Goal: Transaction & Acquisition: Purchase product/service

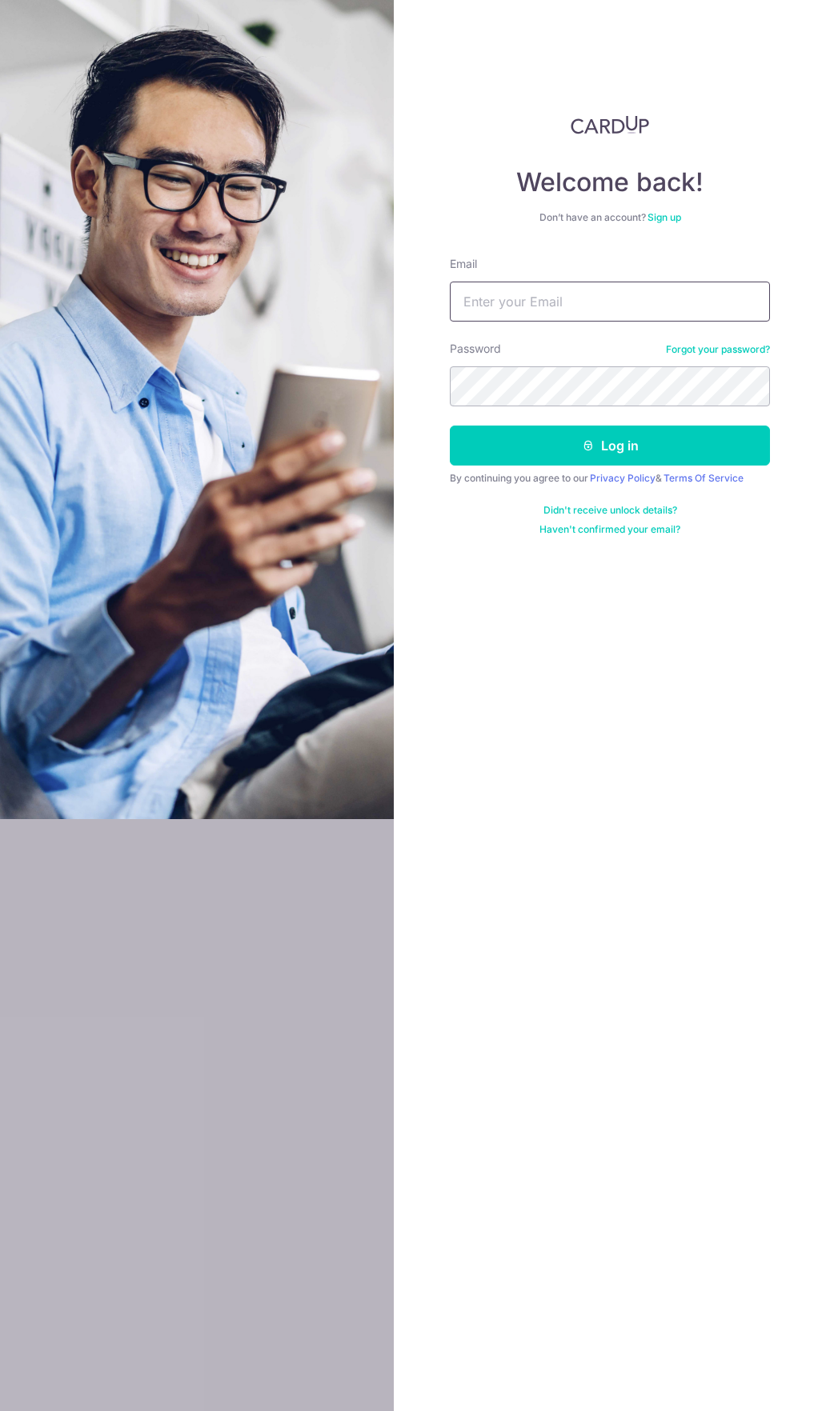
click at [506, 304] on input "Email" at bounding box center [610, 302] width 320 height 40
type input "[PERSON_NAME][EMAIL_ADDRESS][PERSON_NAME][DOMAIN_NAME]"
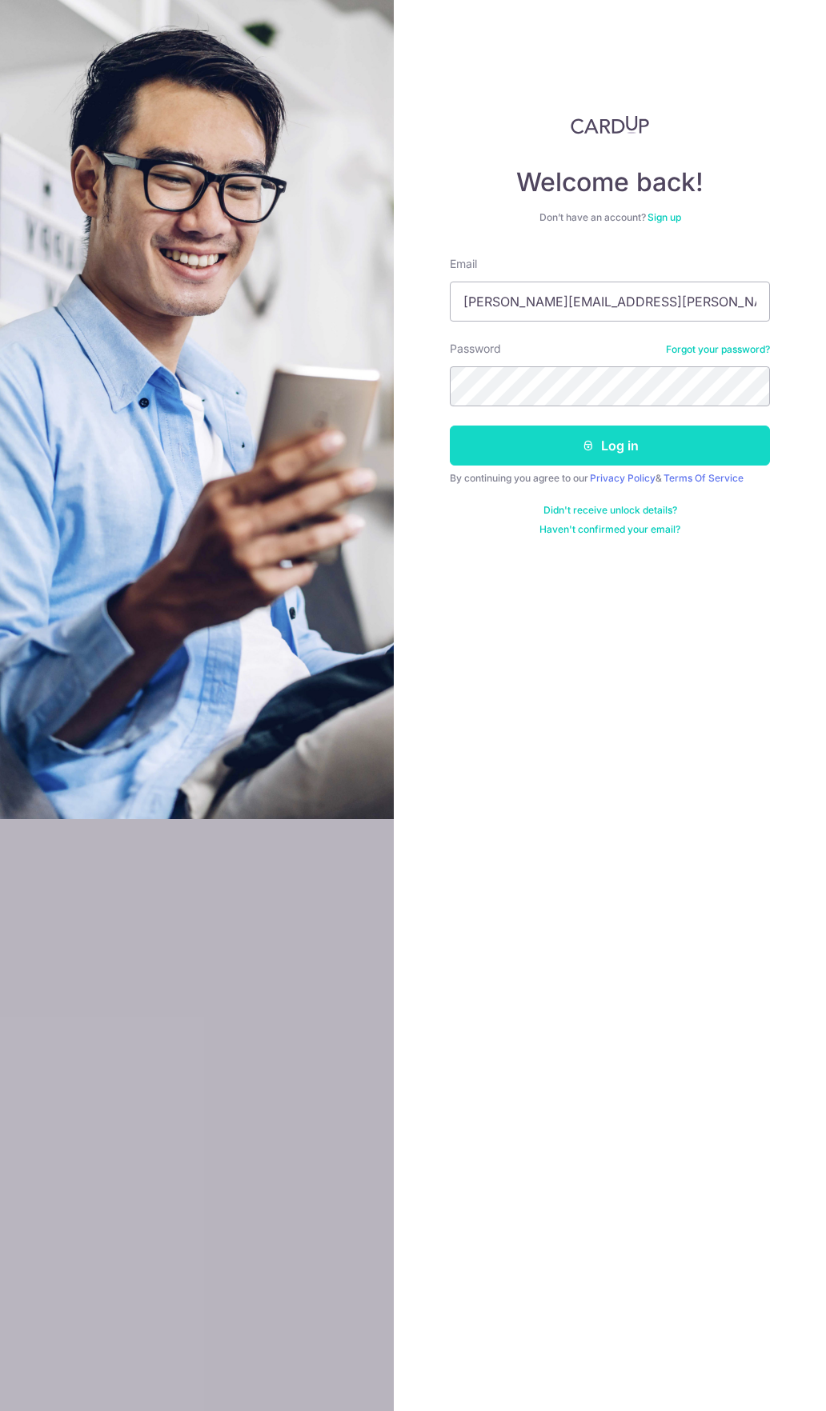
click at [527, 462] on button "Log in" at bounding box center [610, 446] width 320 height 40
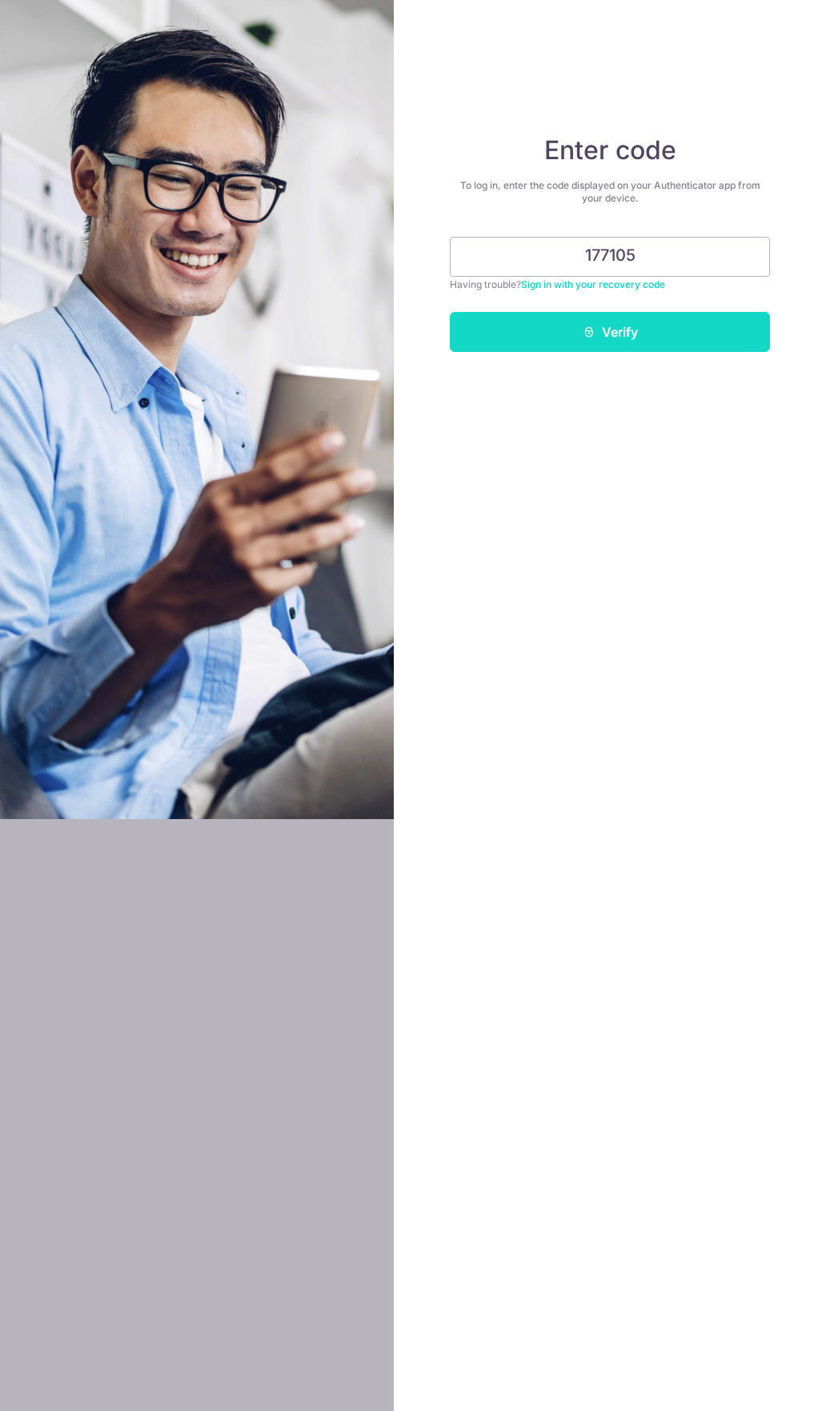
type input "177105"
click at [643, 338] on button "Verify" at bounding box center [610, 332] width 320 height 40
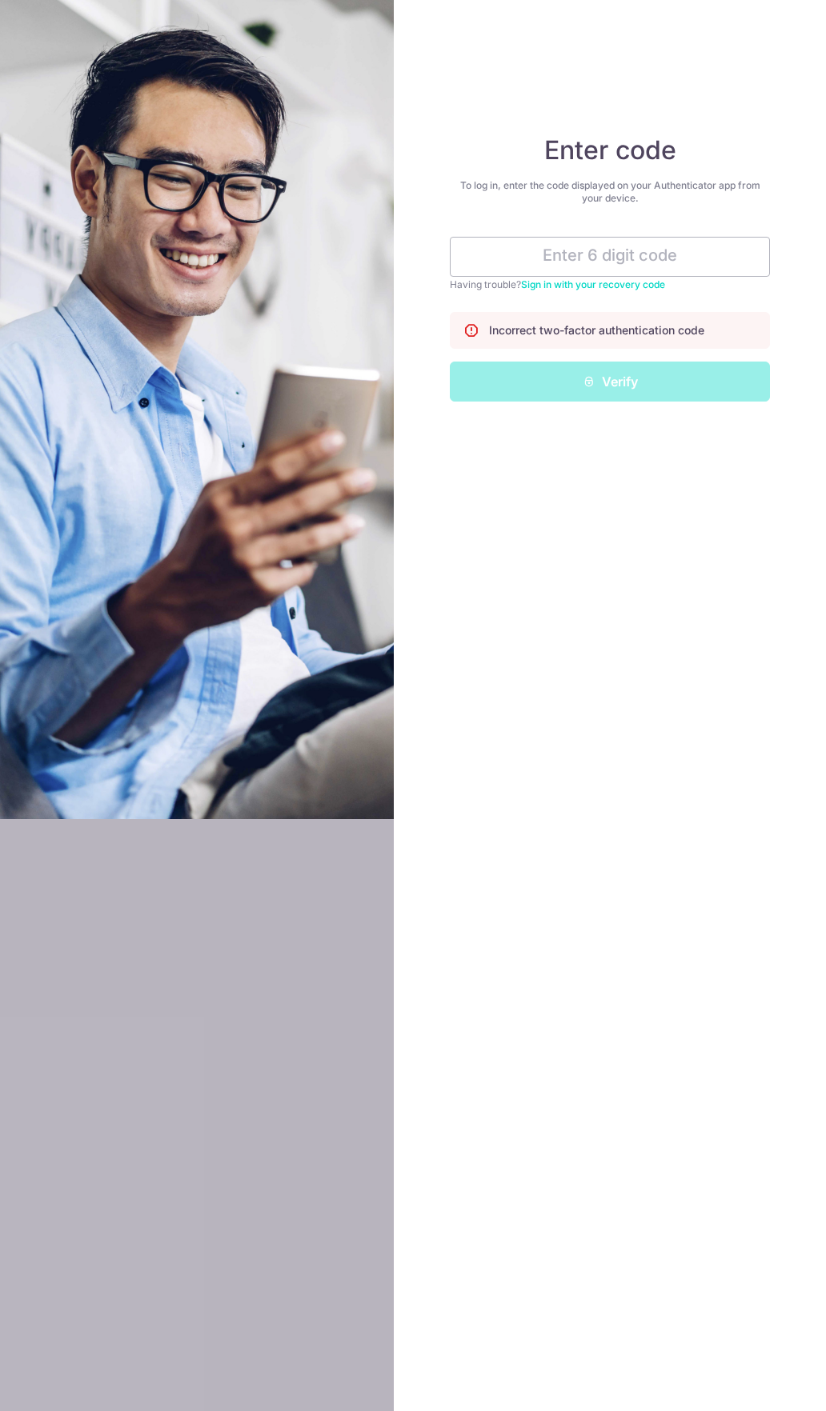
click at [559, 194] on div "To log in, enter the code displayed on your Authenticator app from your device." at bounding box center [610, 192] width 320 height 26
click at [560, 245] on input "text" at bounding box center [610, 257] width 320 height 40
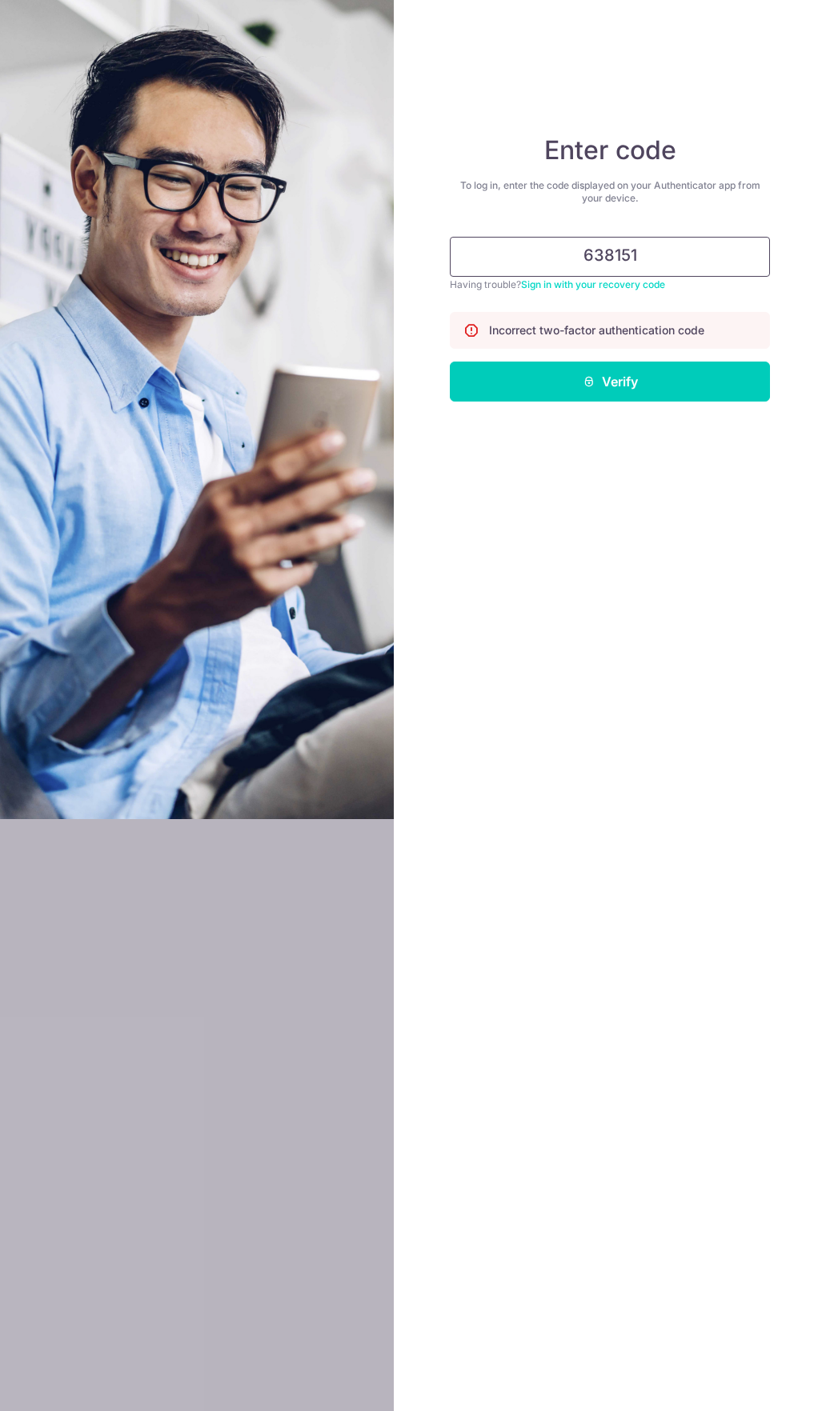
type input "638151"
click at [450, 362] on button "Verify" at bounding box center [610, 382] width 320 height 40
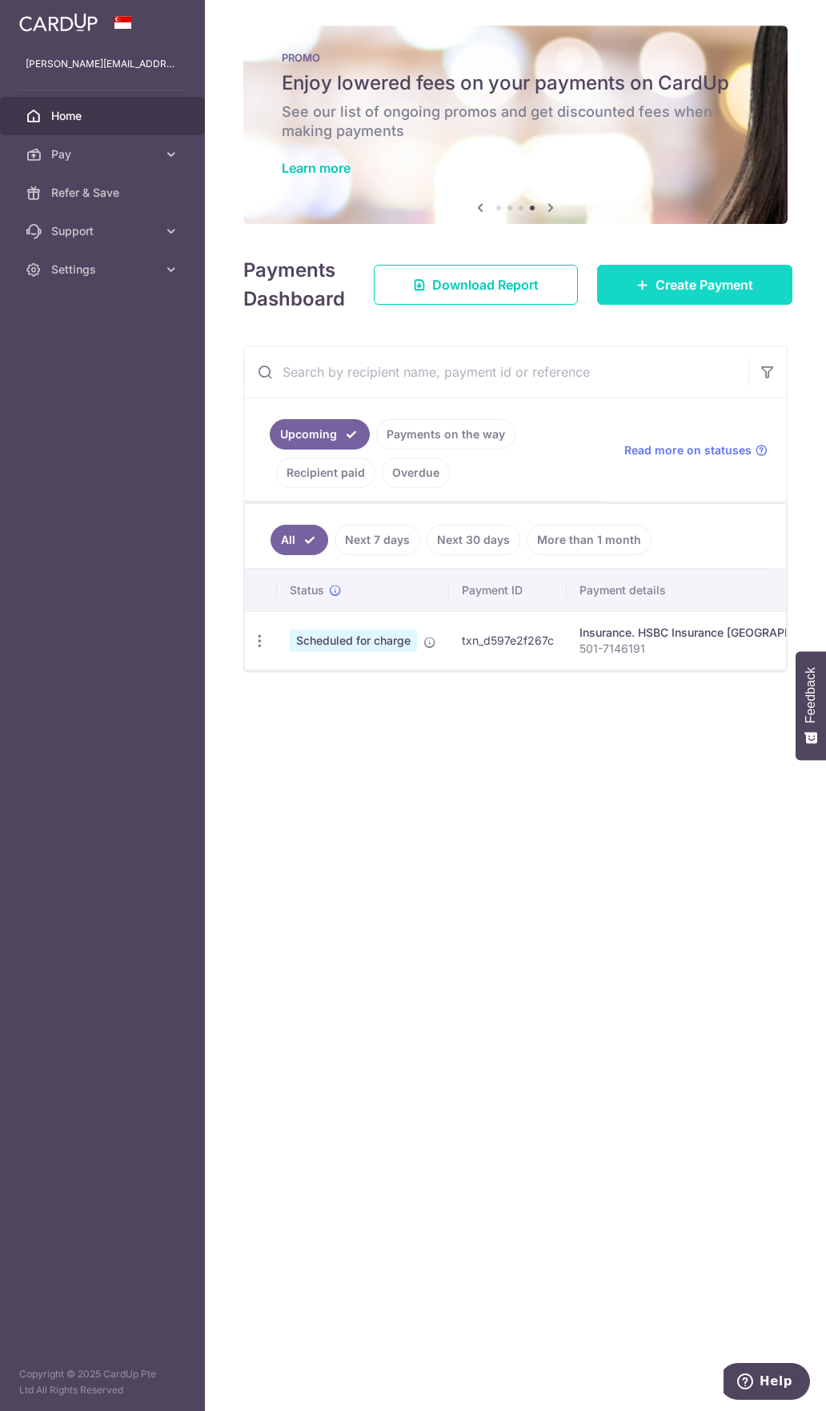
click at [711, 294] on link "Create Payment" at bounding box center [694, 285] width 195 height 40
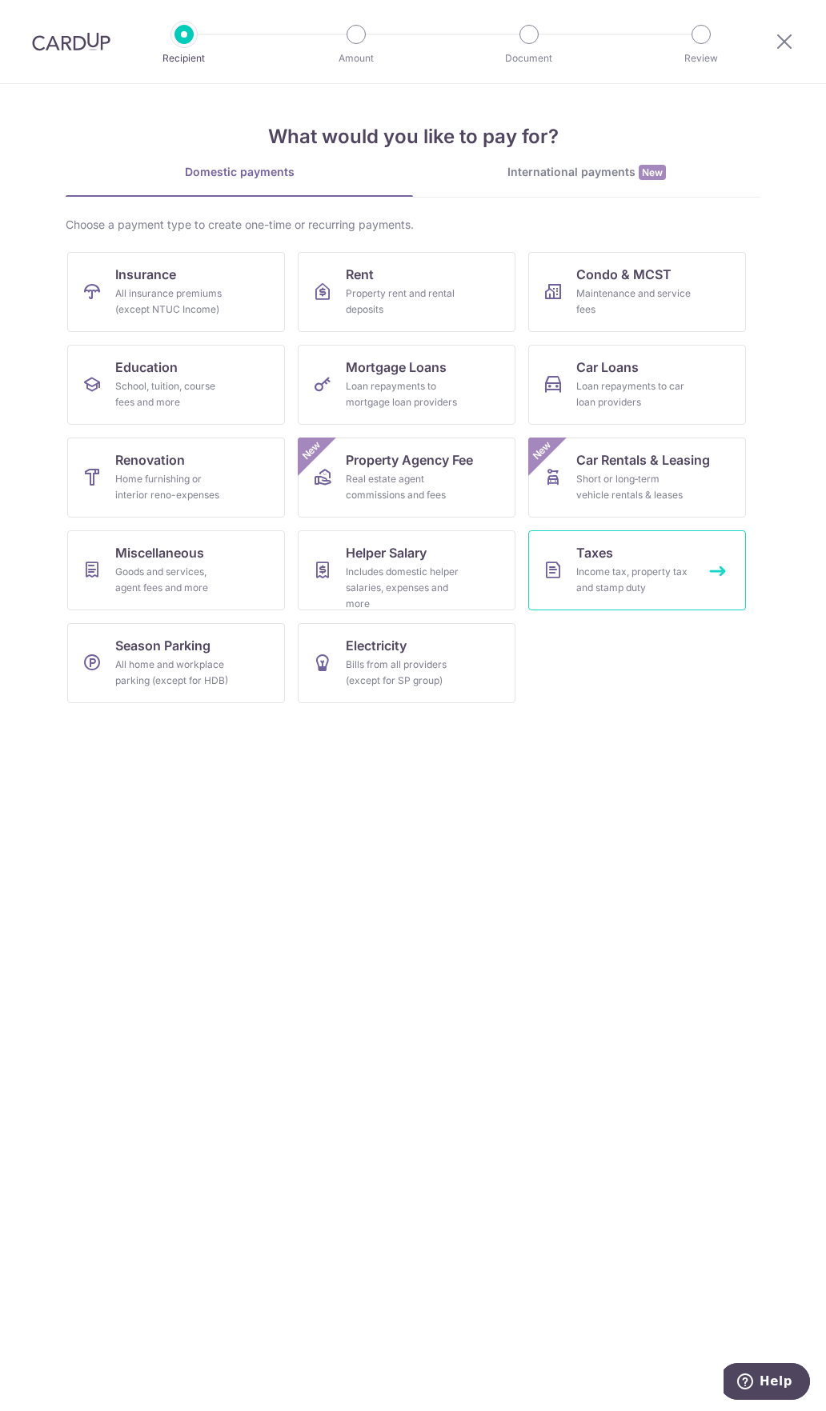
click at [634, 580] on div "Income tax, property tax and stamp duty" at bounding box center [633, 580] width 115 height 32
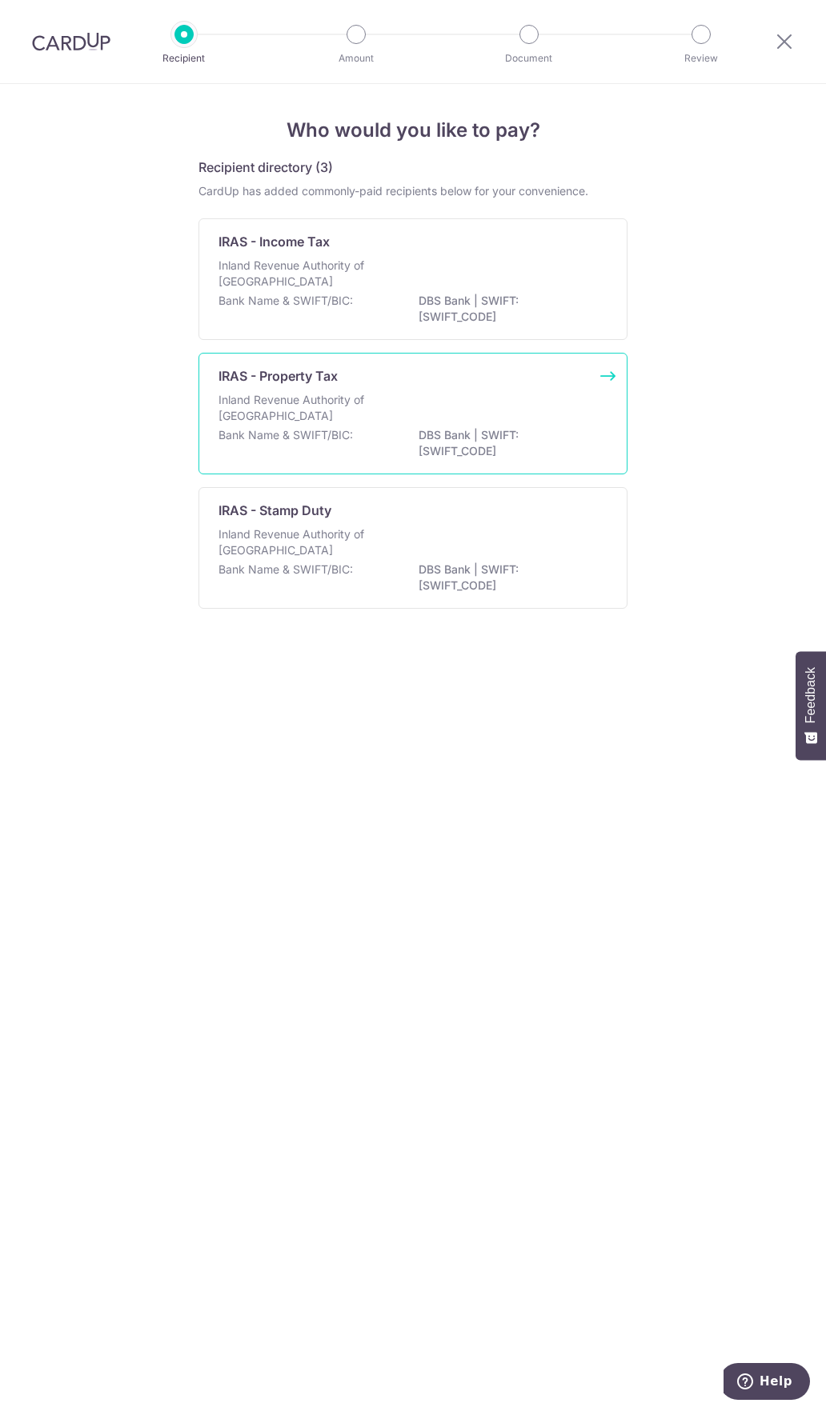
click at [466, 397] on div "Inland Revenue Authority of [GEOGRAPHIC_DATA]" at bounding box center [412, 409] width 389 height 35
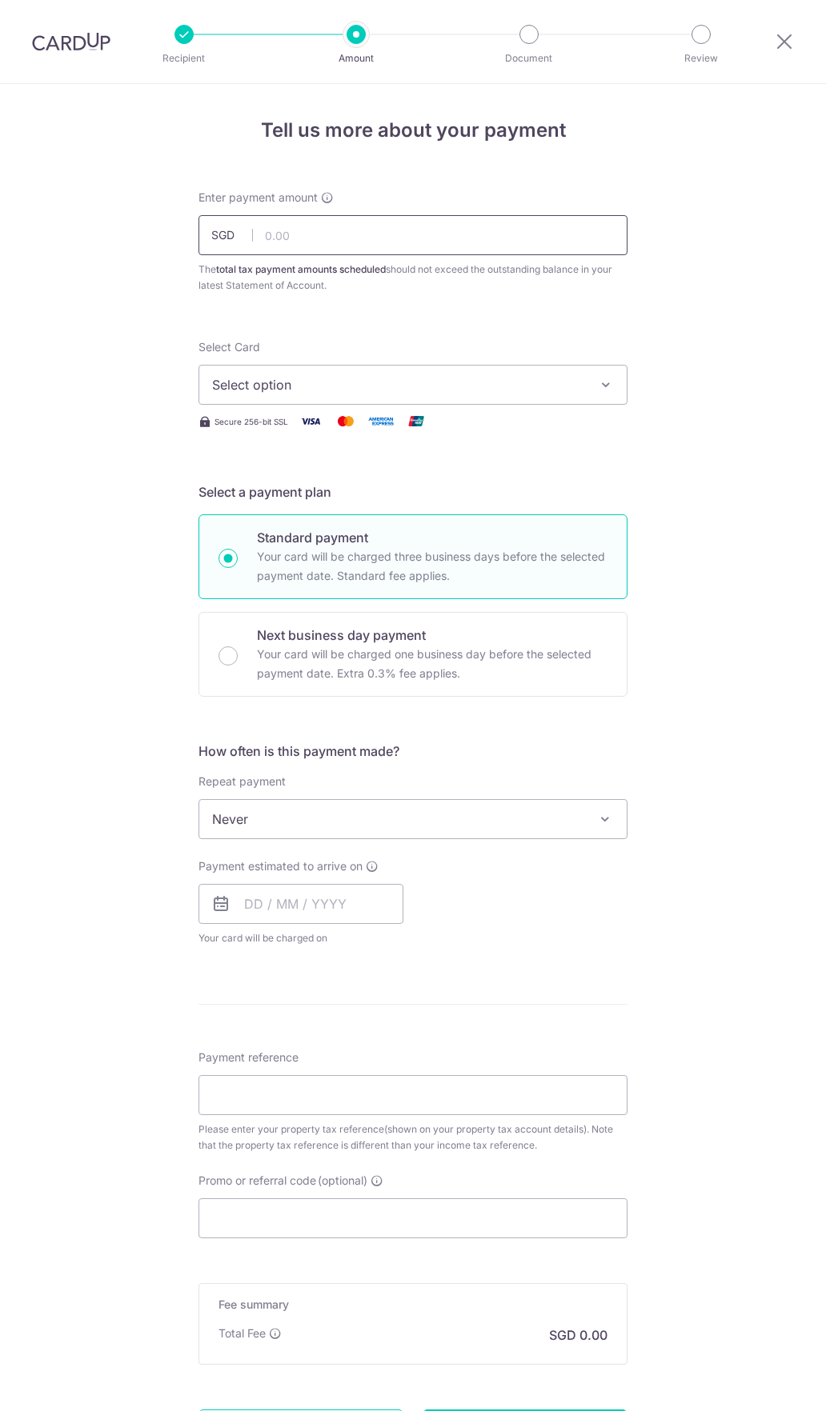
click at [360, 246] on input "text" at bounding box center [412, 235] width 429 height 40
click at [319, 241] on input "text" at bounding box center [412, 235] width 429 height 40
type input "51.00"
click at [358, 397] on button "Select option" at bounding box center [412, 385] width 429 height 40
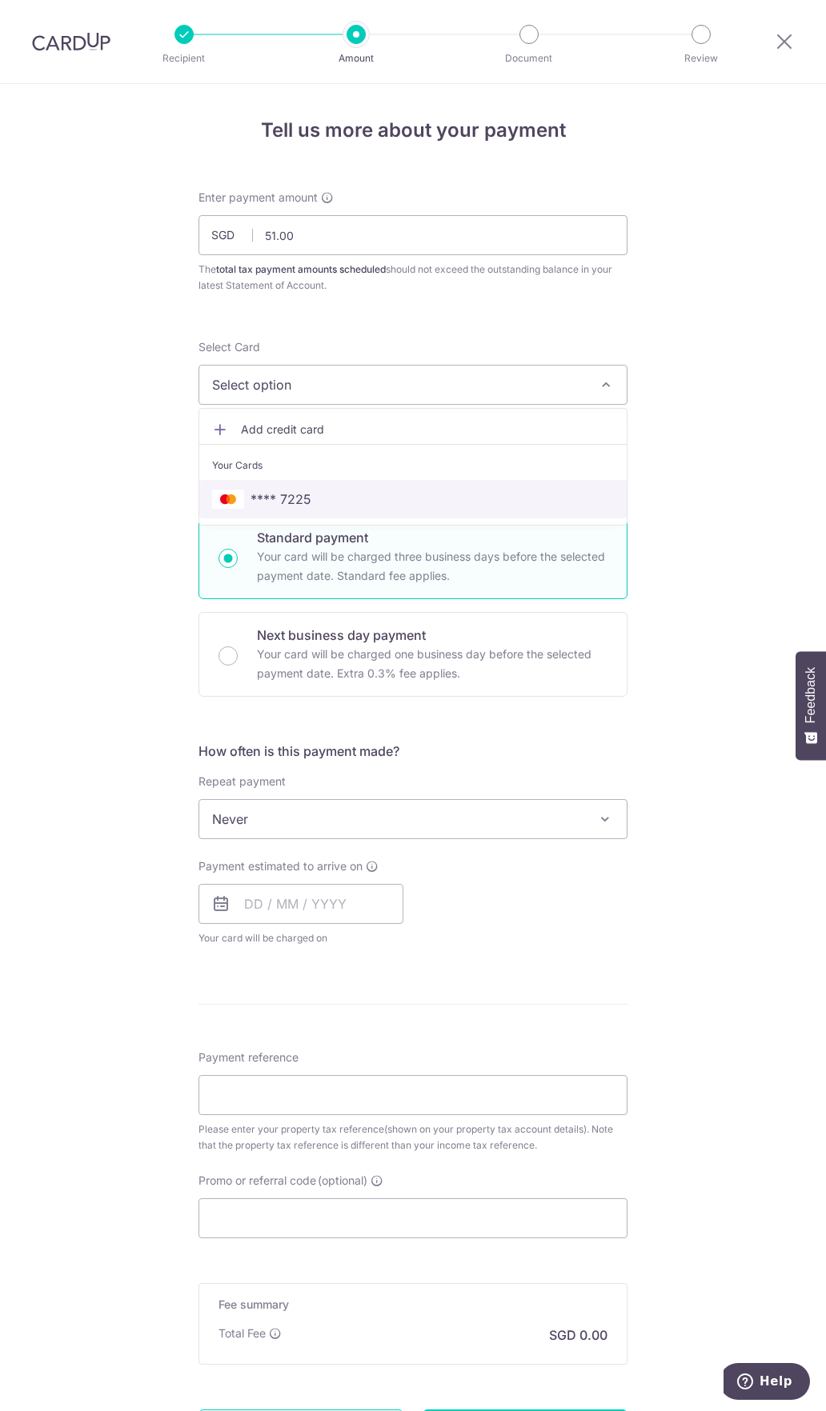
click at [324, 495] on span "**** 7225" at bounding box center [413, 499] width 402 height 19
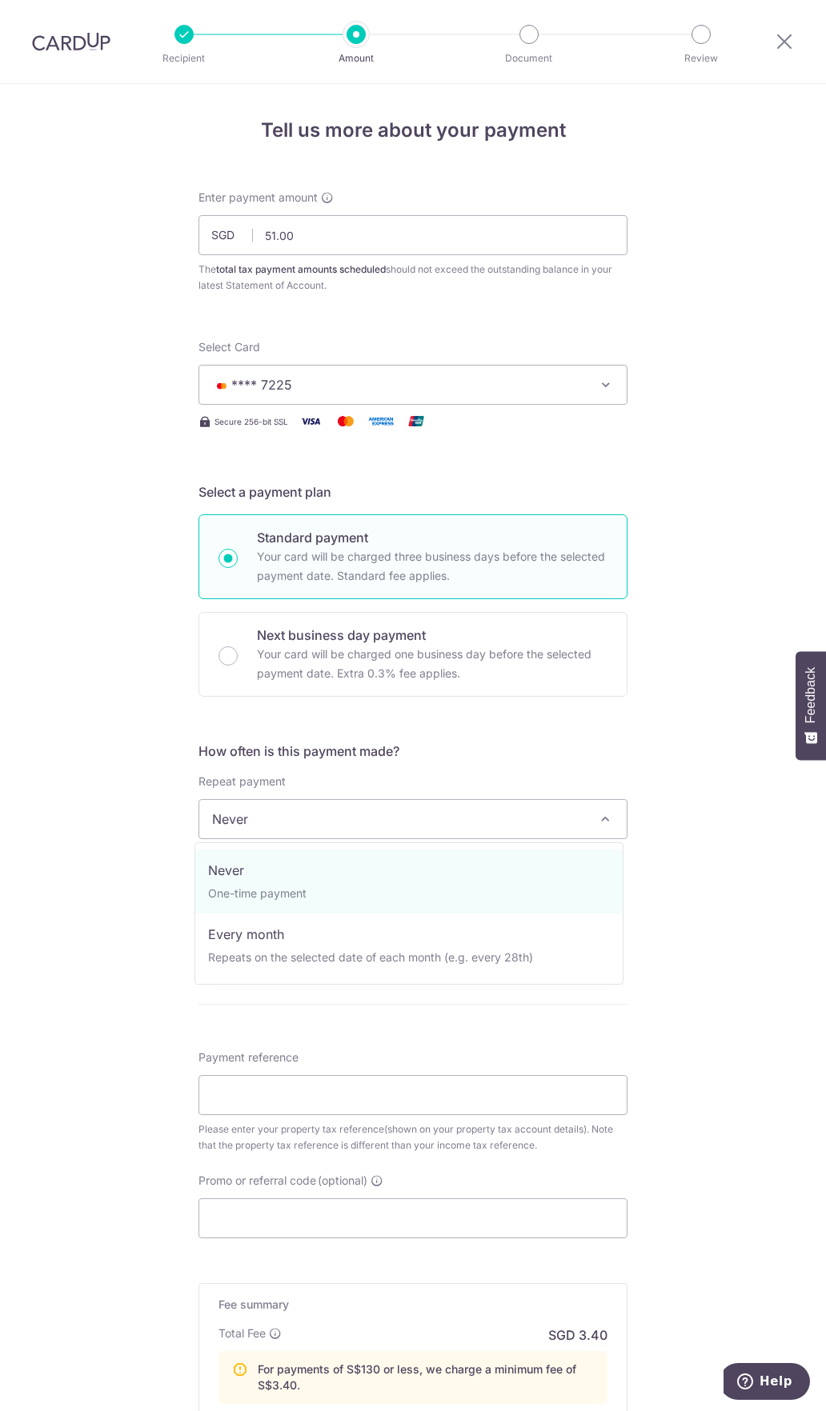
click at [279, 824] on span "Never" at bounding box center [412, 819] width 427 height 38
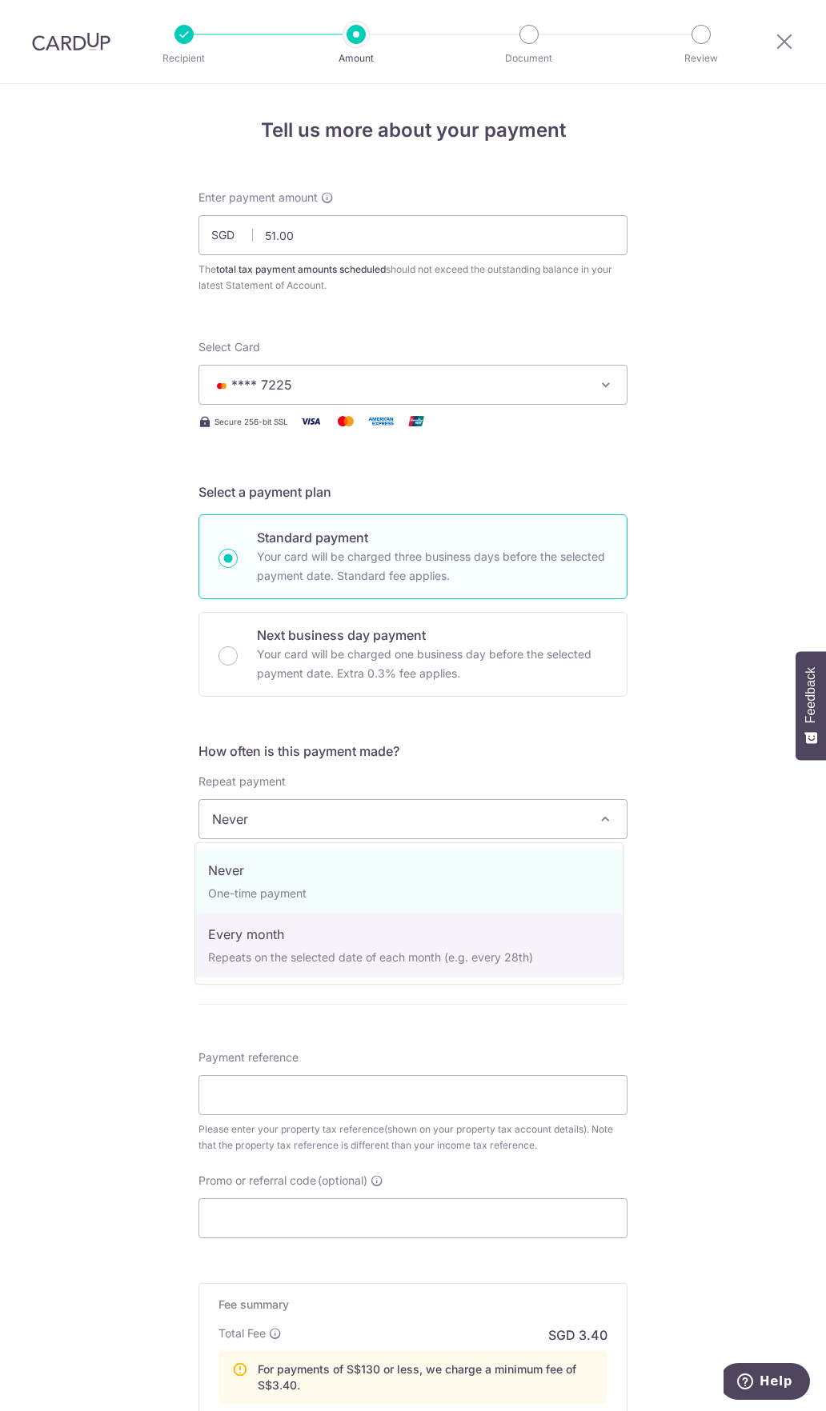
select select "3"
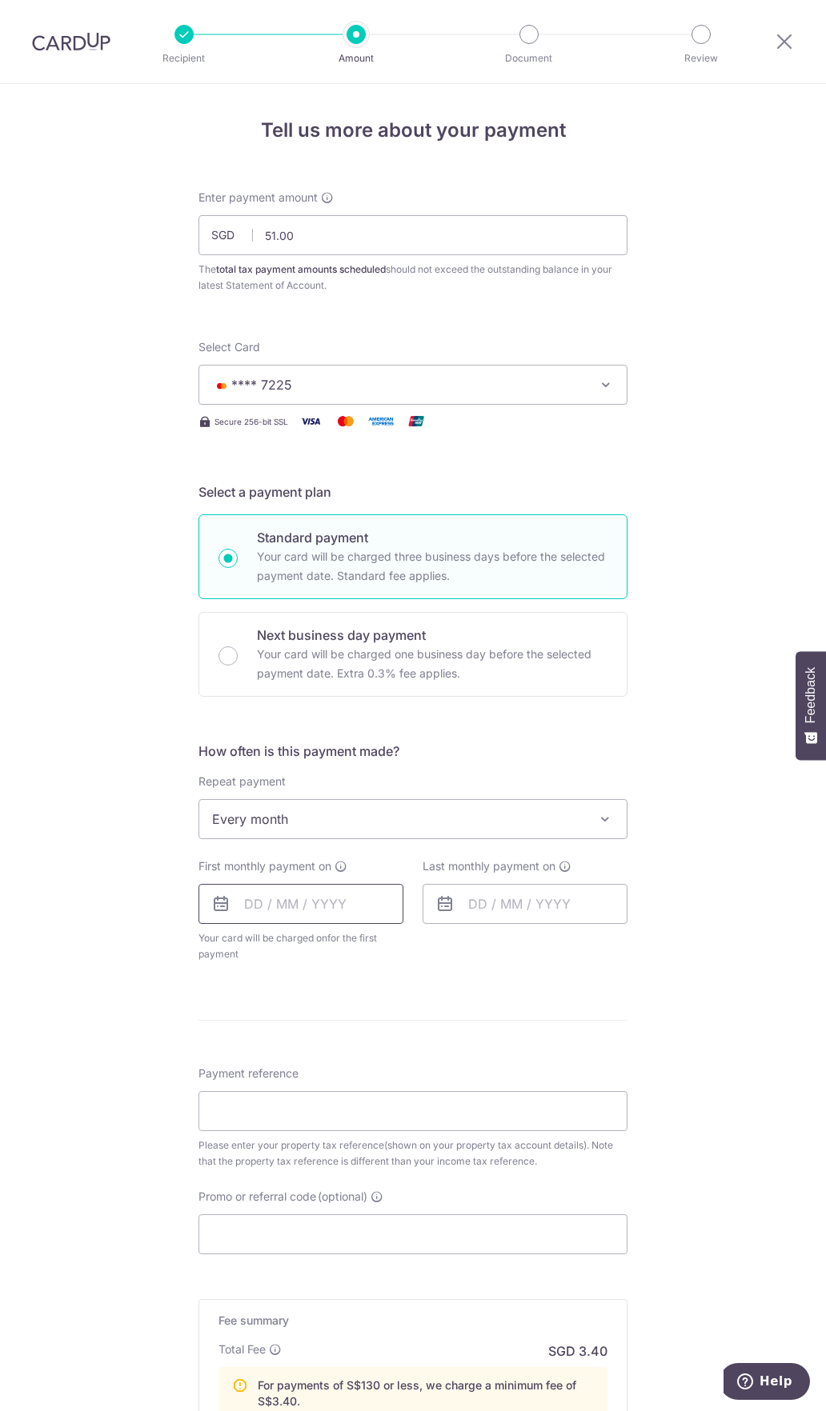
click at [317, 904] on input "text" at bounding box center [300, 904] width 205 height 40
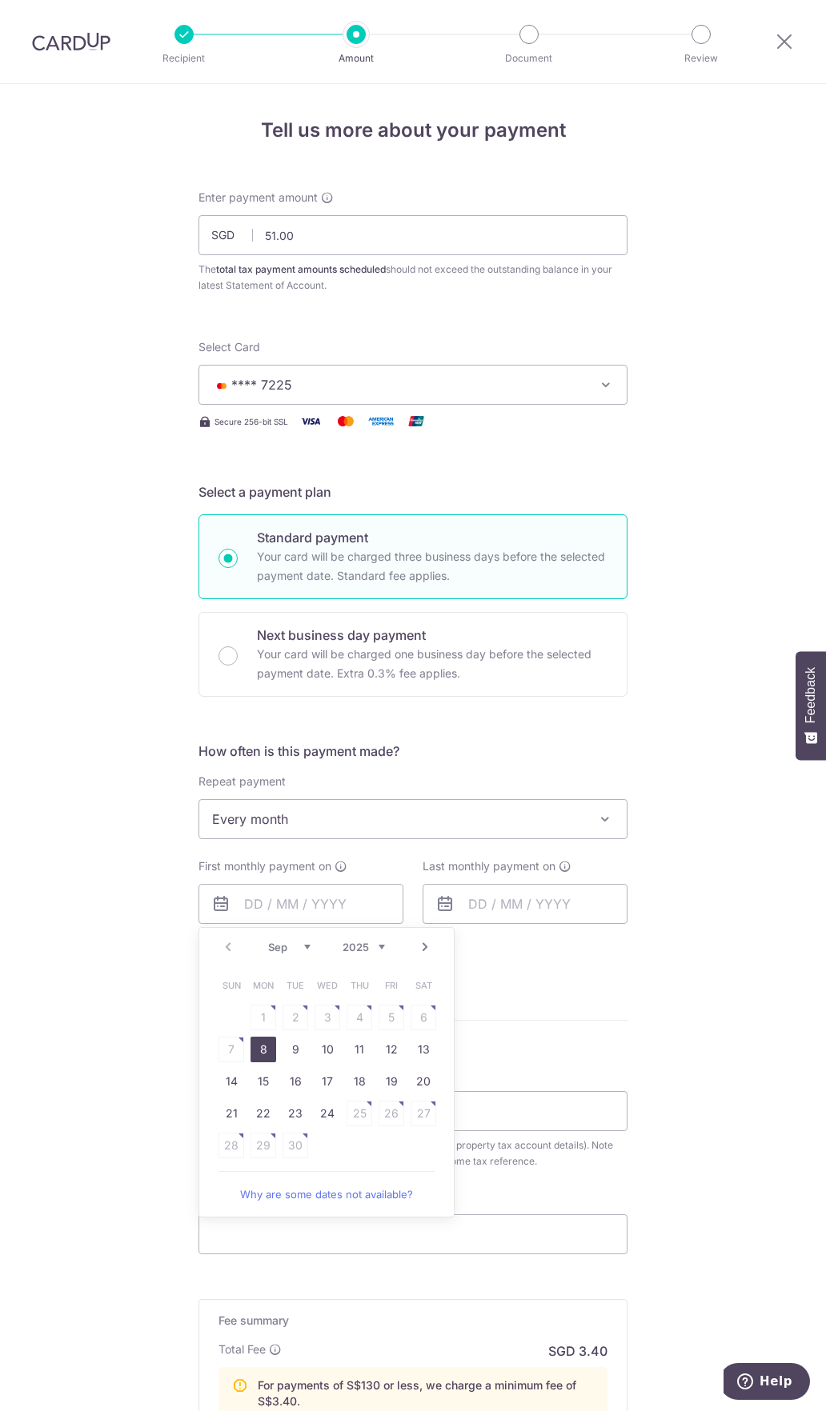
click at [260, 1053] on link "8" at bounding box center [263, 1050] width 26 height 26
type input "08/09/2025"
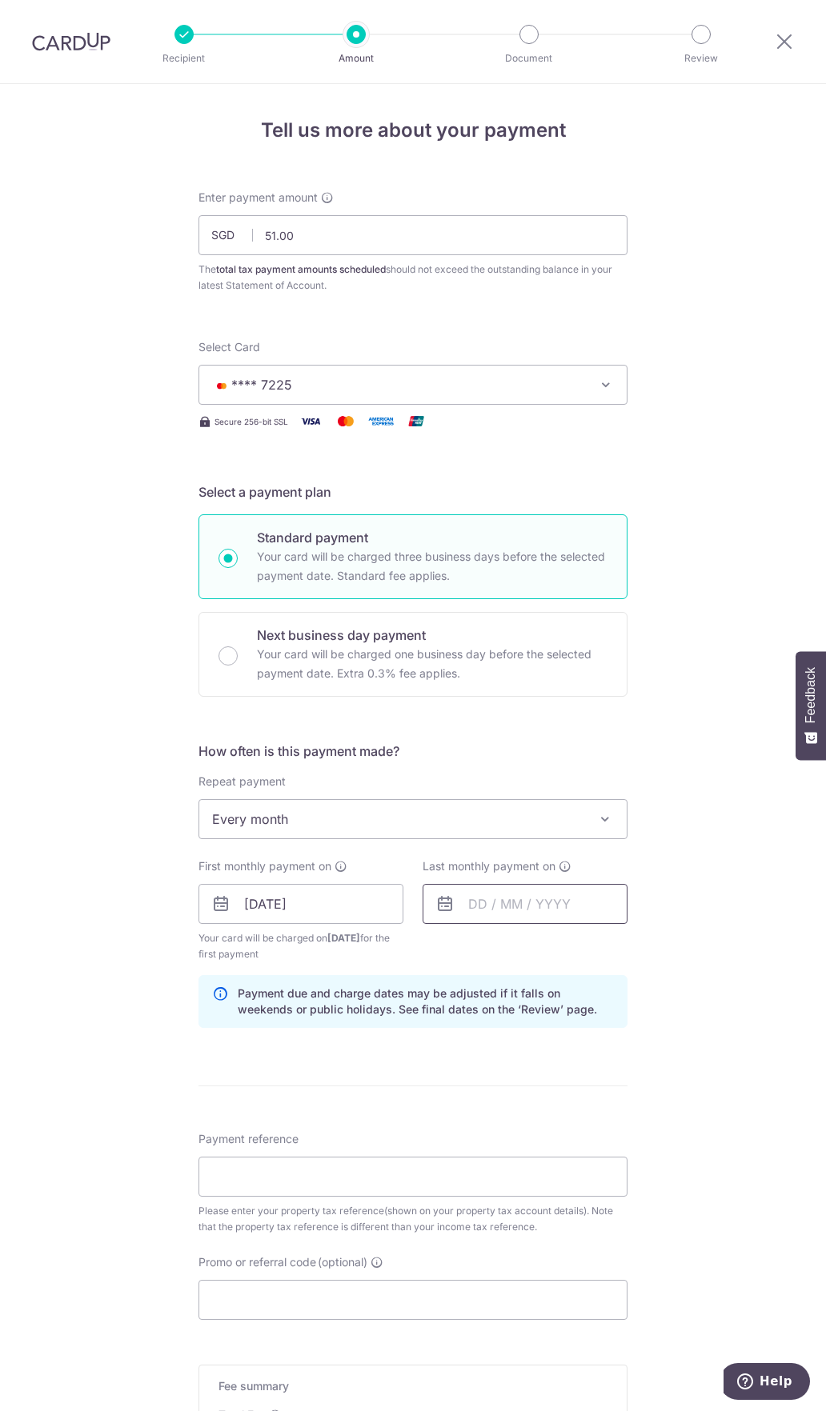
click at [541, 903] on input "text" at bounding box center [524, 904] width 205 height 40
click at [639, 947] on link "Next" at bounding box center [648, 947] width 19 height 19
click at [450, 947] on link "Prev" at bounding box center [451, 947] width 19 height 19
click at [639, 952] on link "Next" at bounding box center [648, 947] width 19 height 19
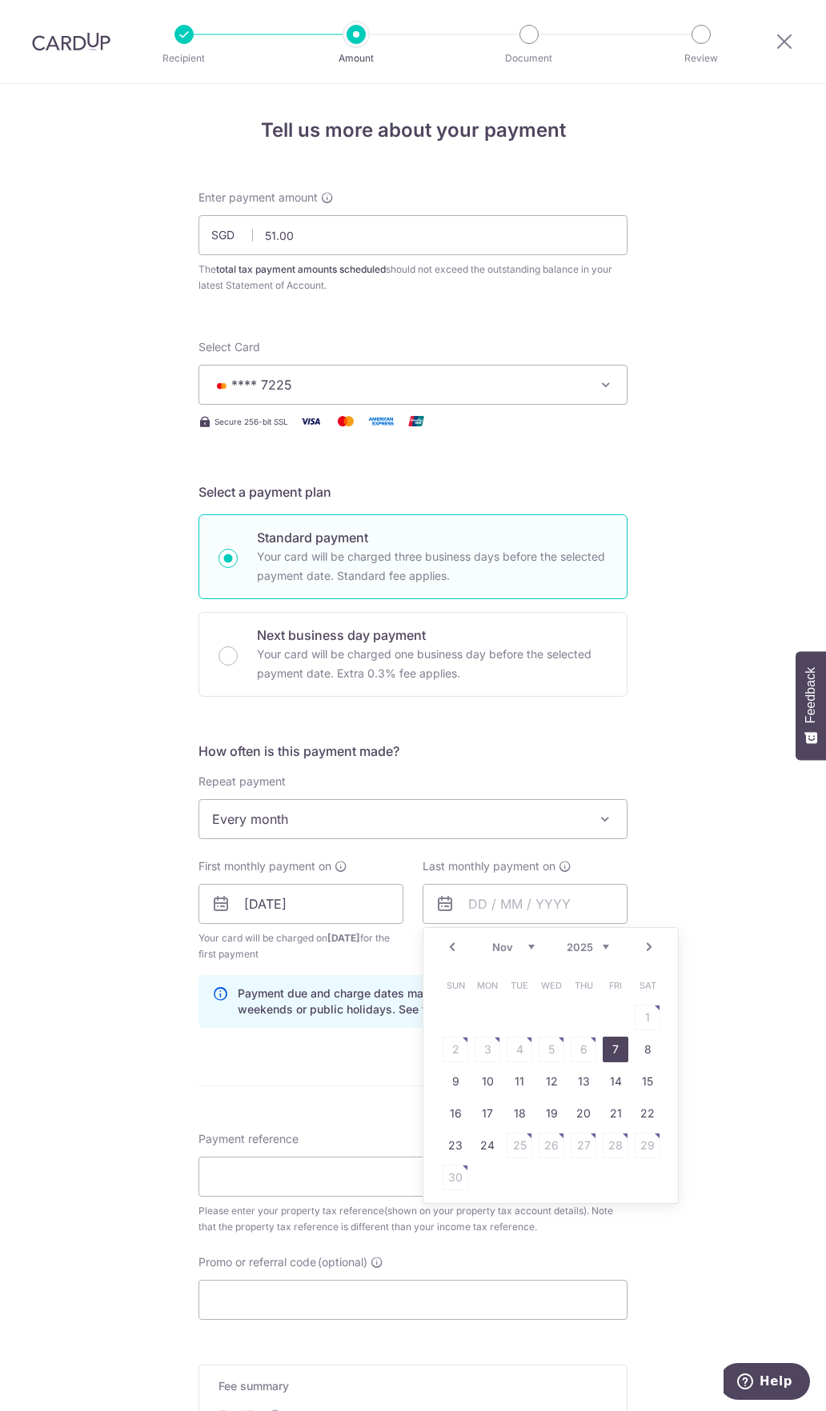
click at [609, 1051] on link "7" at bounding box center [616, 1050] width 26 height 26
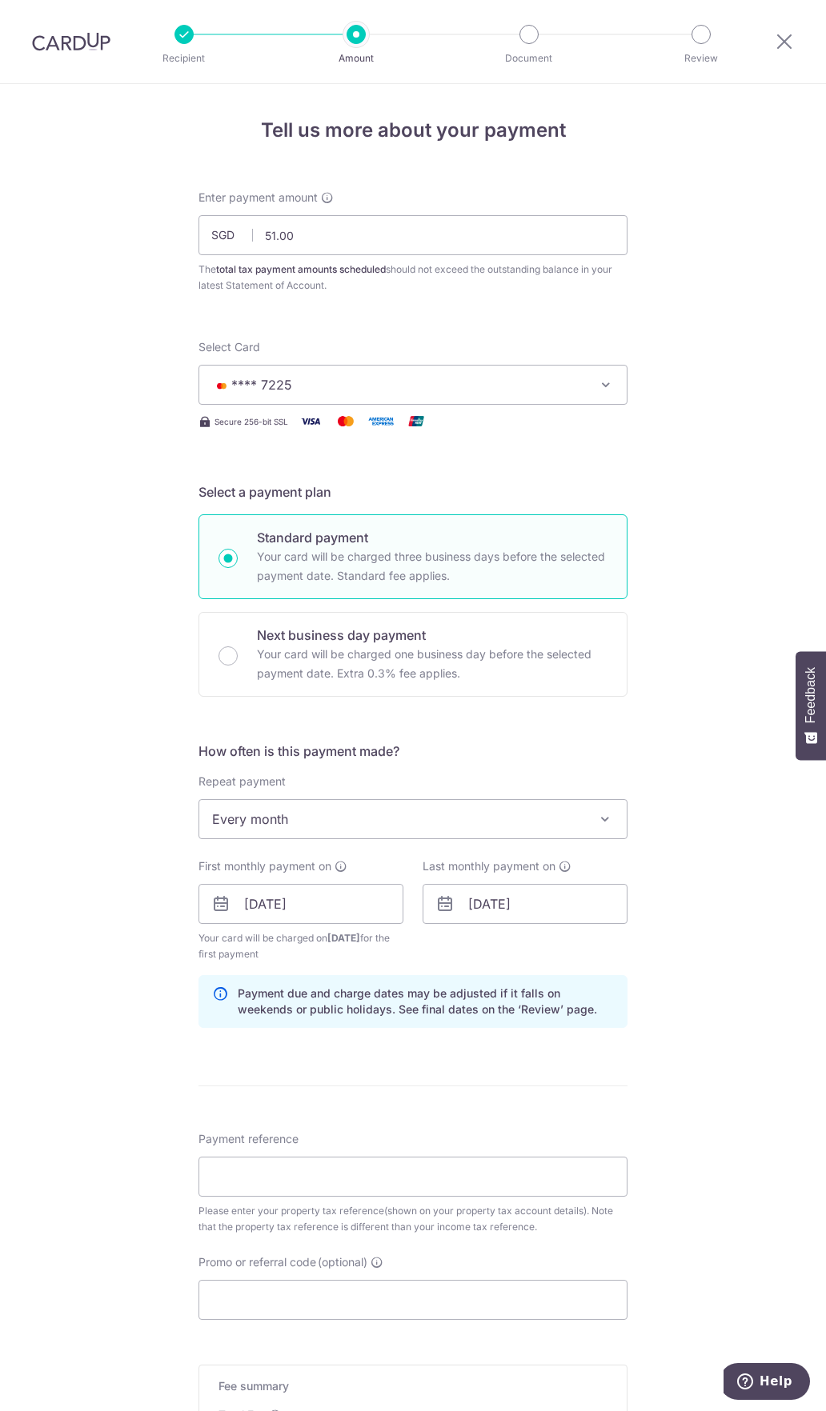
click at [609, 1051] on form "Enter payment amount SGD 51.00 51.00 The total tax payment amounts scheduled sh…" at bounding box center [412, 916] width 429 height 1452
click at [537, 913] on input "07/11/2025" at bounding box center [524, 904] width 205 height 40
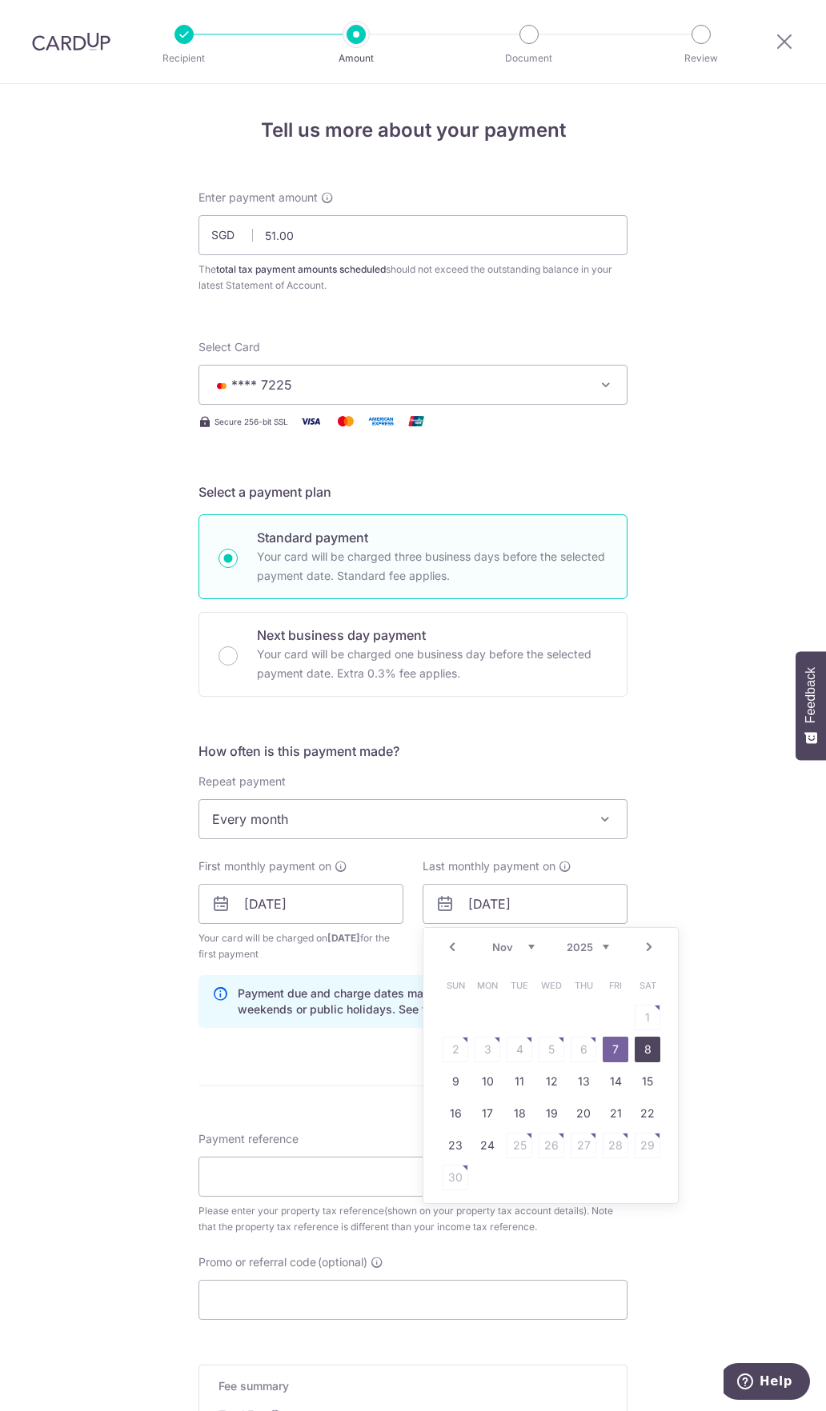
click at [641, 1052] on link "8" at bounding box center [648, 1050] width 26 height 26
type input "08/11/2025"
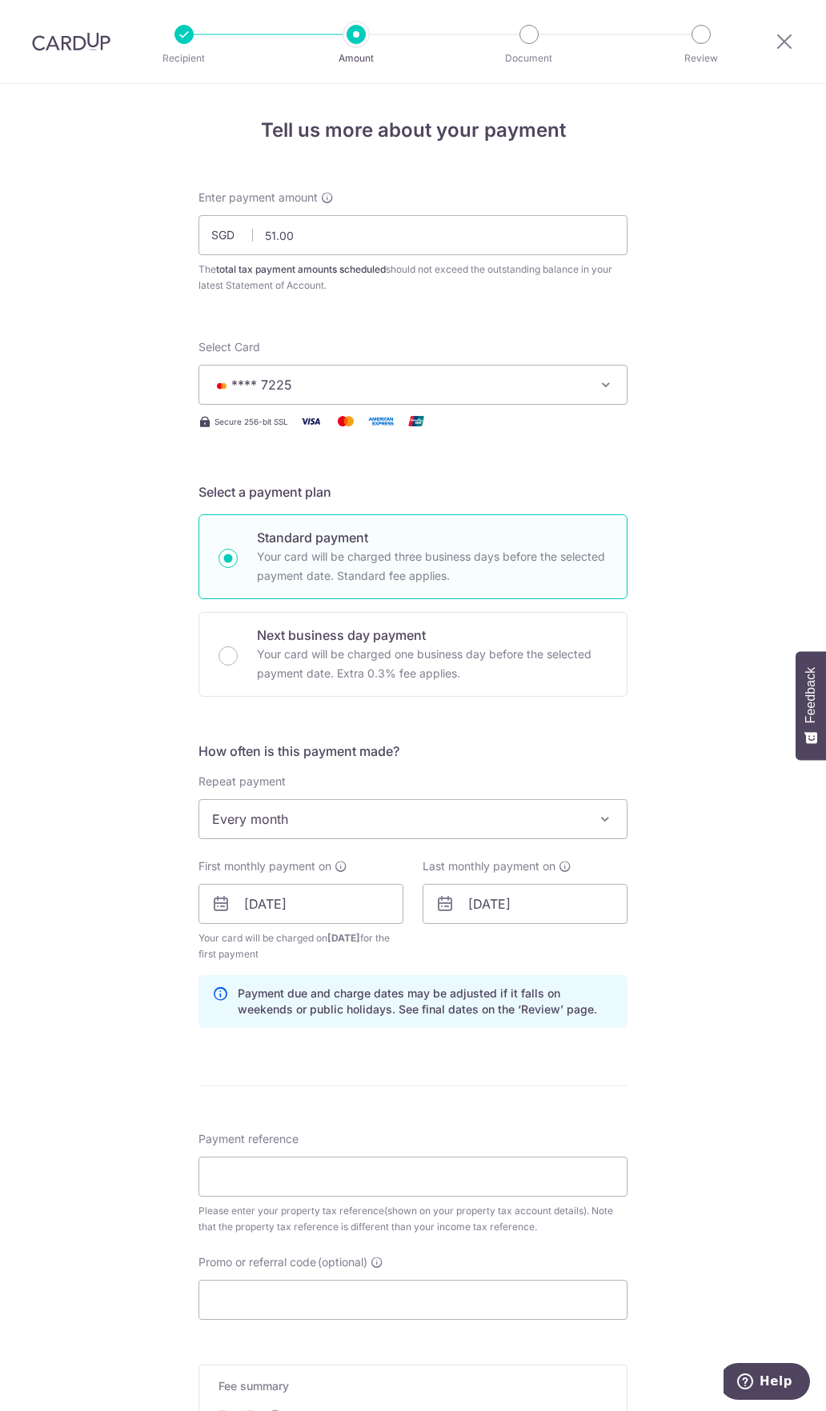
click at [694, 1031] on div "Tell us more about your payment Enter payment amount SGD 51.00 51.00 The total …" at bounding box center [413, 900] width 826 height 1633
click at [423, 1178] on input "Payment reference" at bounding box center [412, 1177] width 429 height 40
click at [325, 1173] on input "Payment reference" at bounding box center [412, 1177] width 429 height 40
paste input "5172503E"
type input "5172503E"
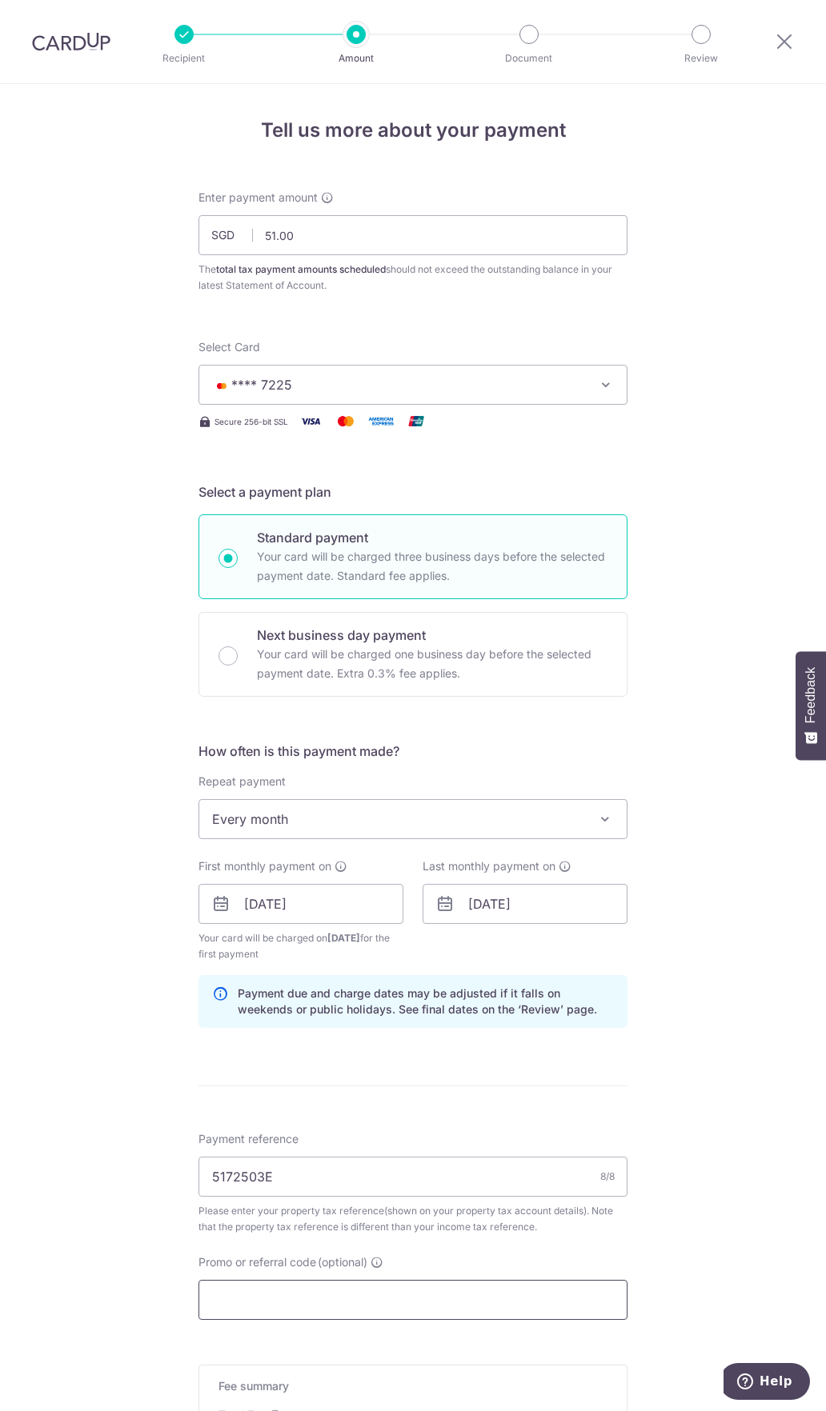
click at [362, 1310] on input "Promo or referral code (optional)" at bounding box center [412, 1300] width 429 height 40
click at [378, 1303] on input "Promo or referral code (optional)" at bounding box center [412, 1300] width 429 height 40
paste input "3HOME25R"
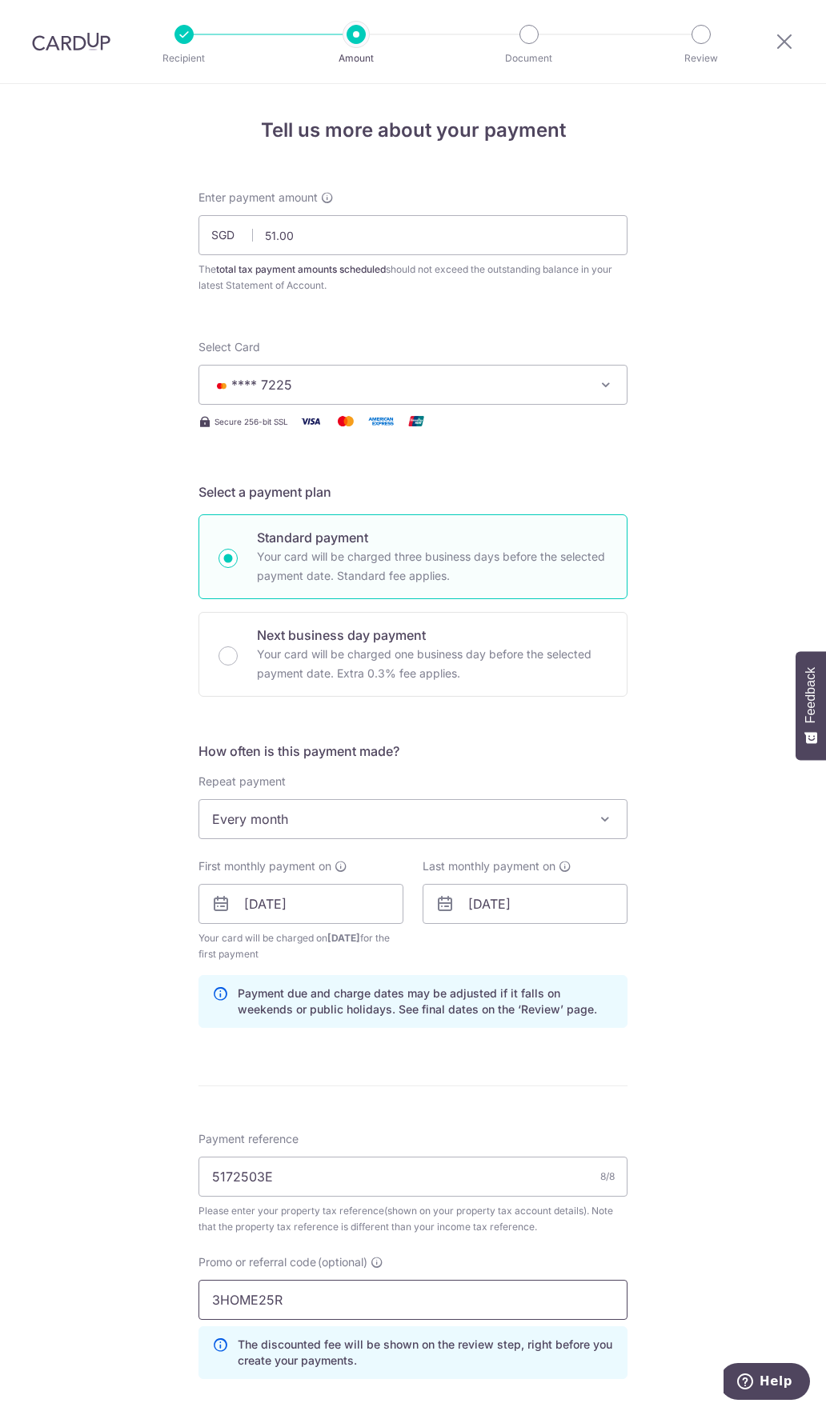
type input "3HOME25R"
click at [743, 1107] on div "Tell us more about your payment Enter payment amount SGD 51.00 51.00 The total …" at bounding box center [413, 936] width 826 height 1705
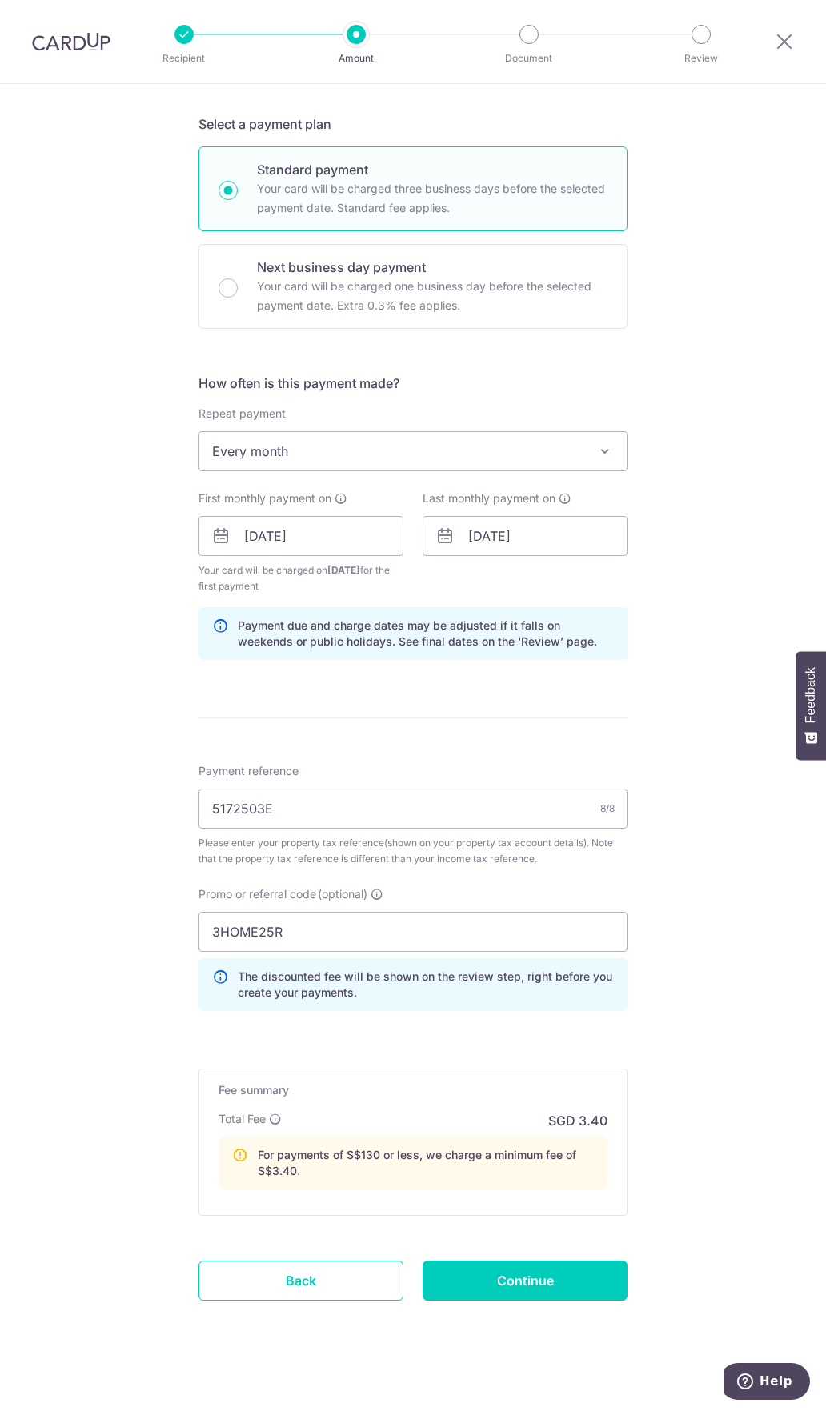
scroll to position [378, 0]
